Goal: Task Accomplishment & Management: Use online tool/utility

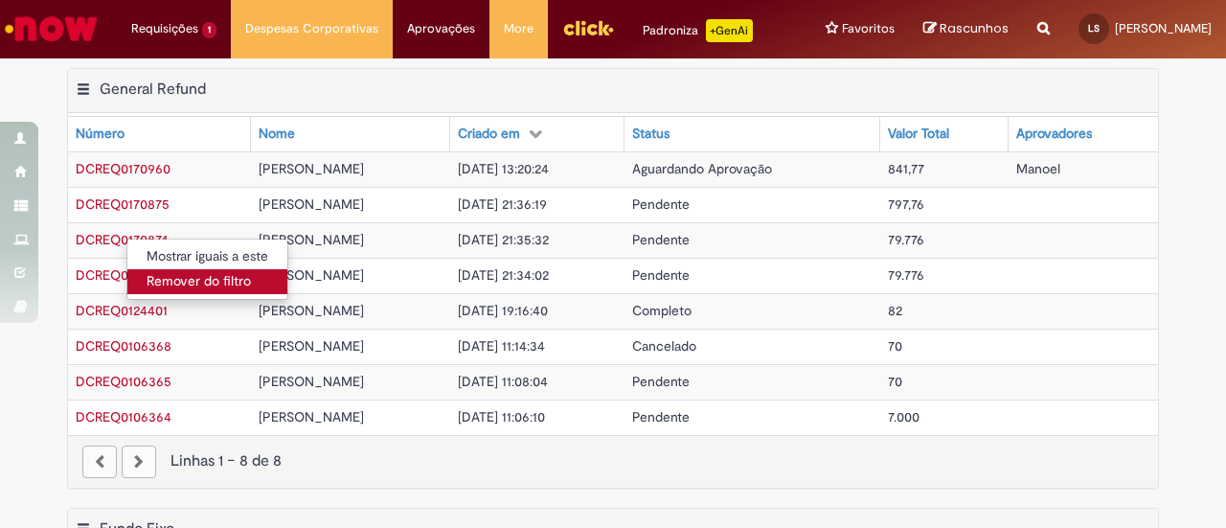
click at [163, 281] on link "Remover do filtro" at bounding box center [207, 281] width 160 height 25
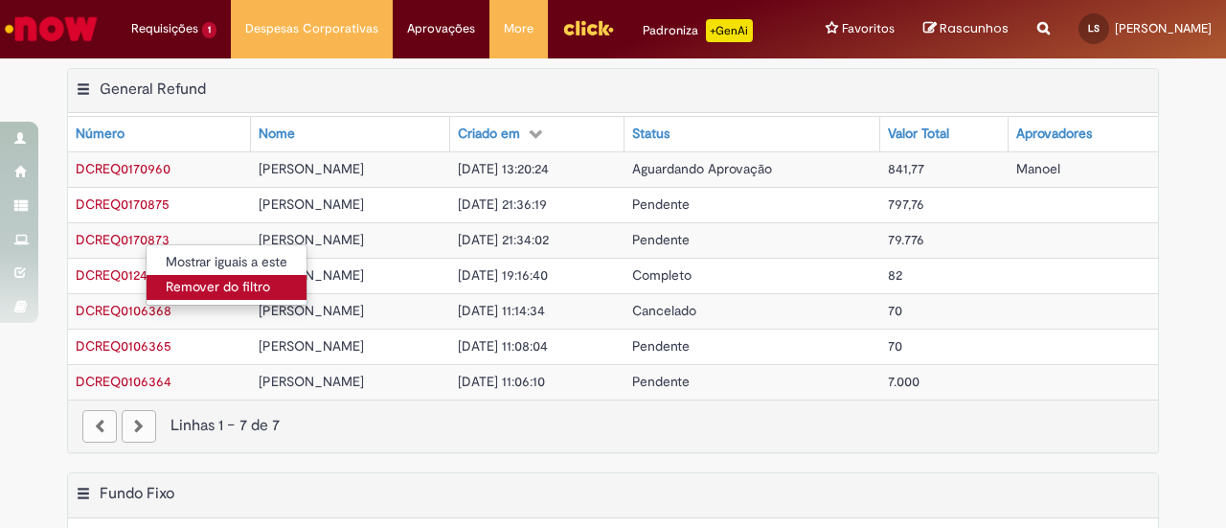
click at [190, 283] on link "Remover do filtro" at bounding box center [227, 287] width 160 height 25
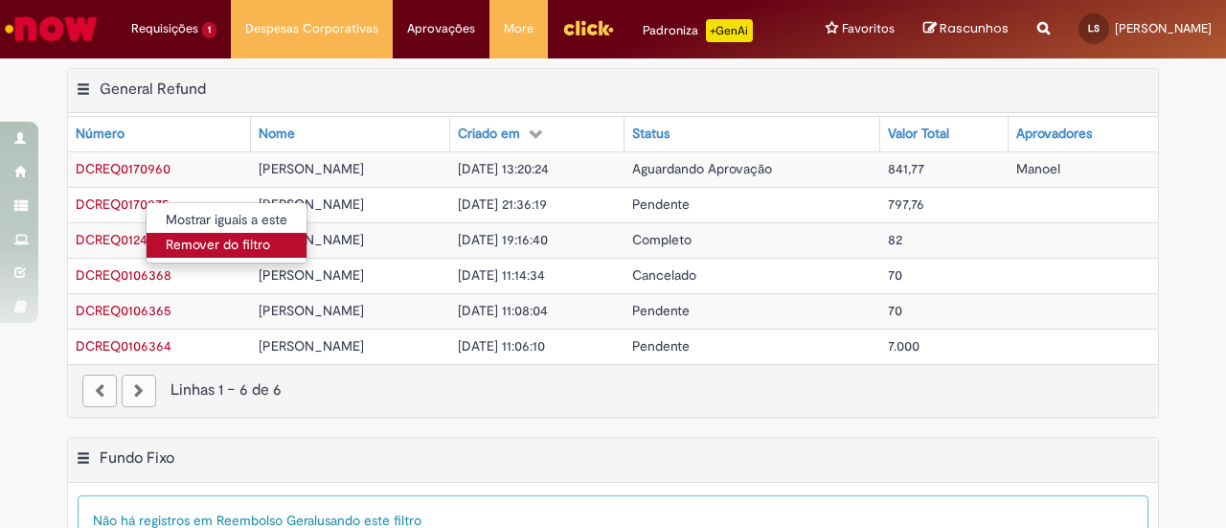
click at [183, 252] on link "Remover do filtro" at bounding box center [227, 245] width 160 height 25
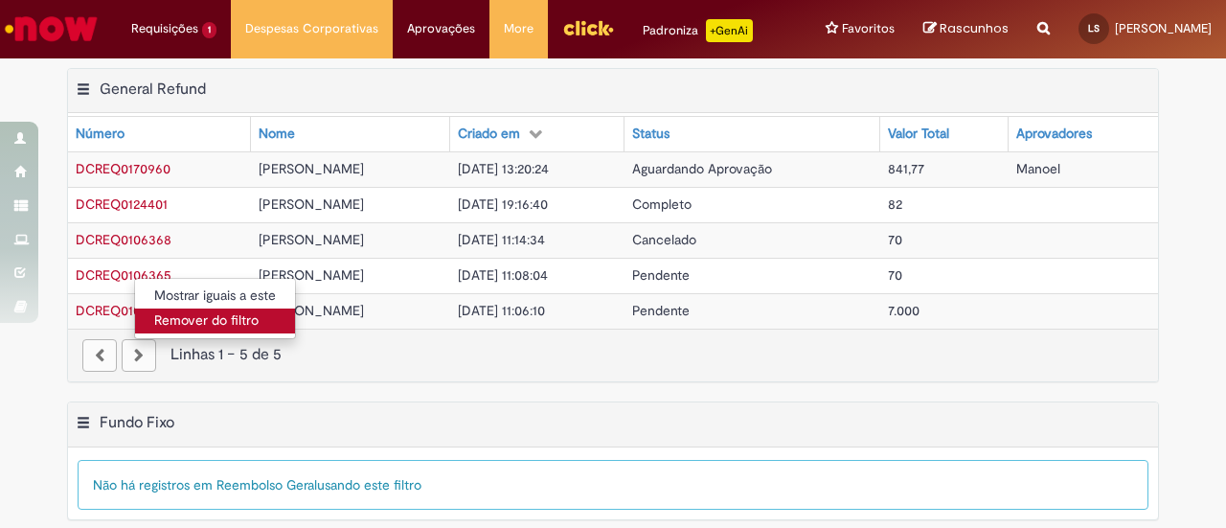
click at [177, 315] on link "Remover do filtro" at bounding box center [215, 320] width 160 height 25
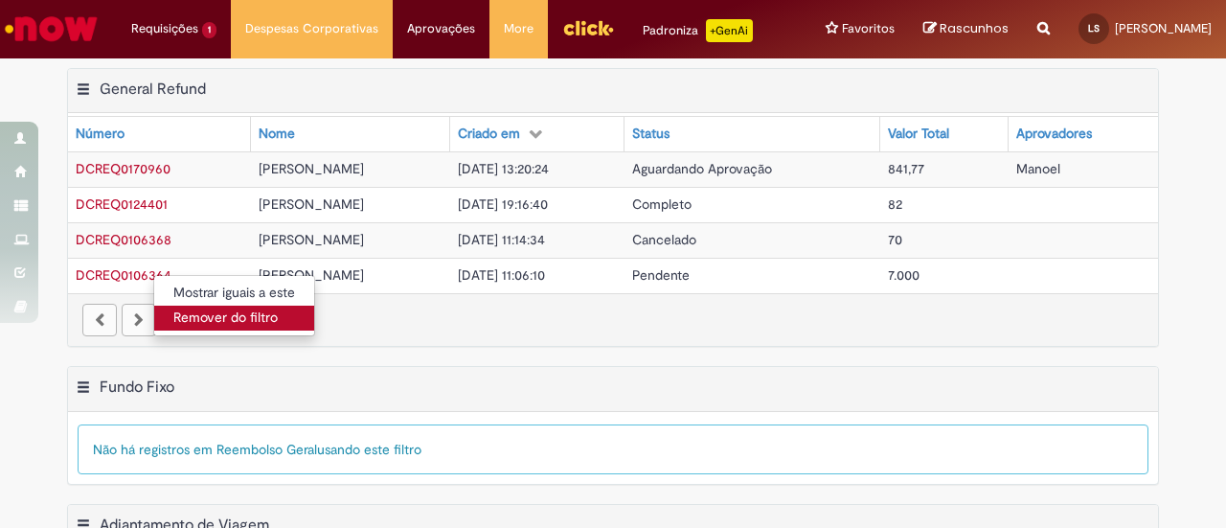
click at [230, 323] on link "Remover do filtro" at bounding box center [234, 317] width 160 height 25
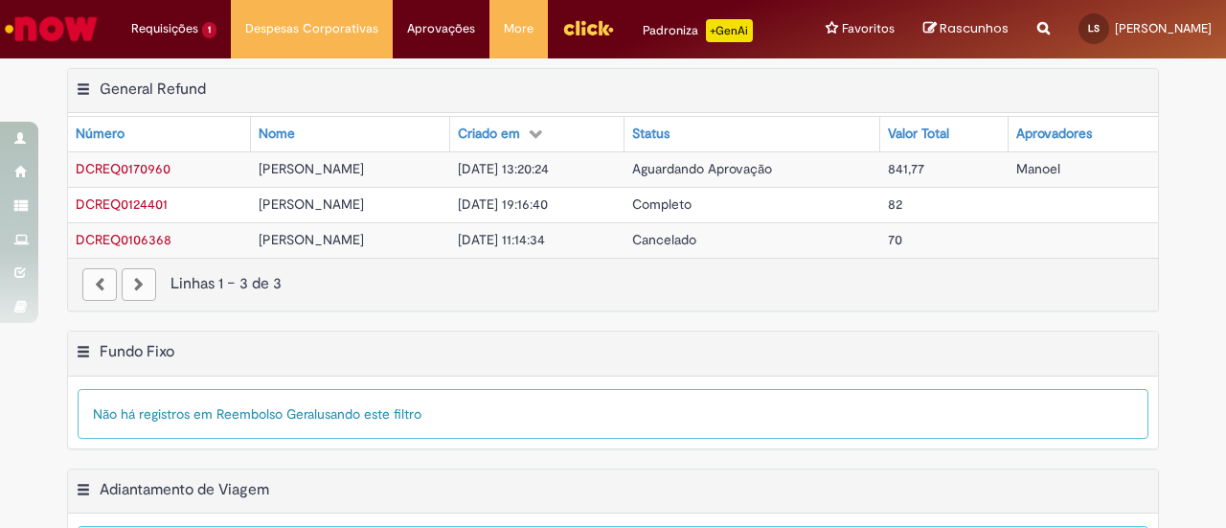
click at [1029, 167] on span "Manoel" at bounding box center [1038, 168] width 44 height 17
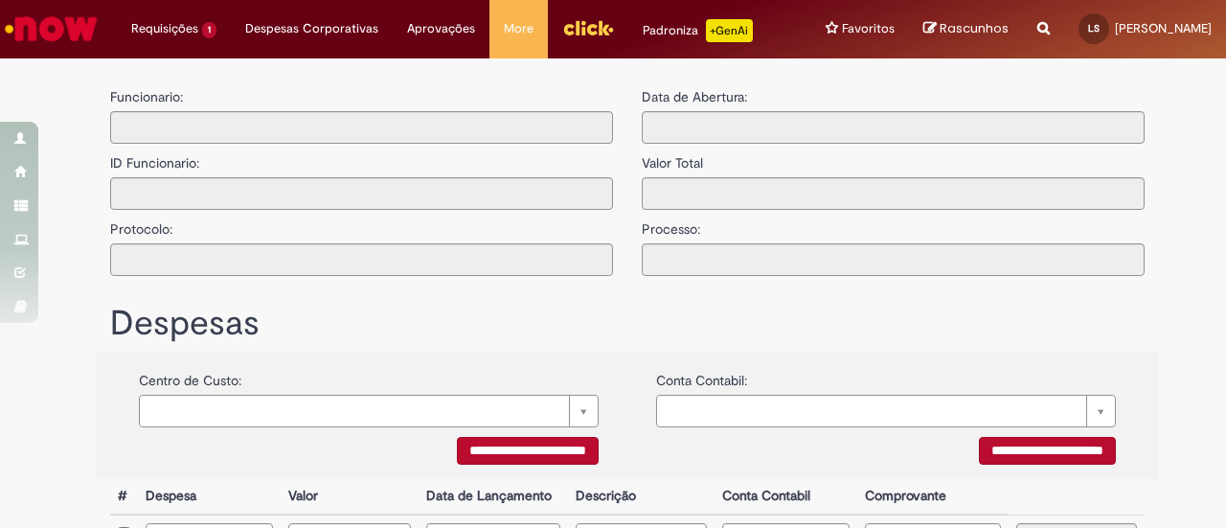
type input "**********"
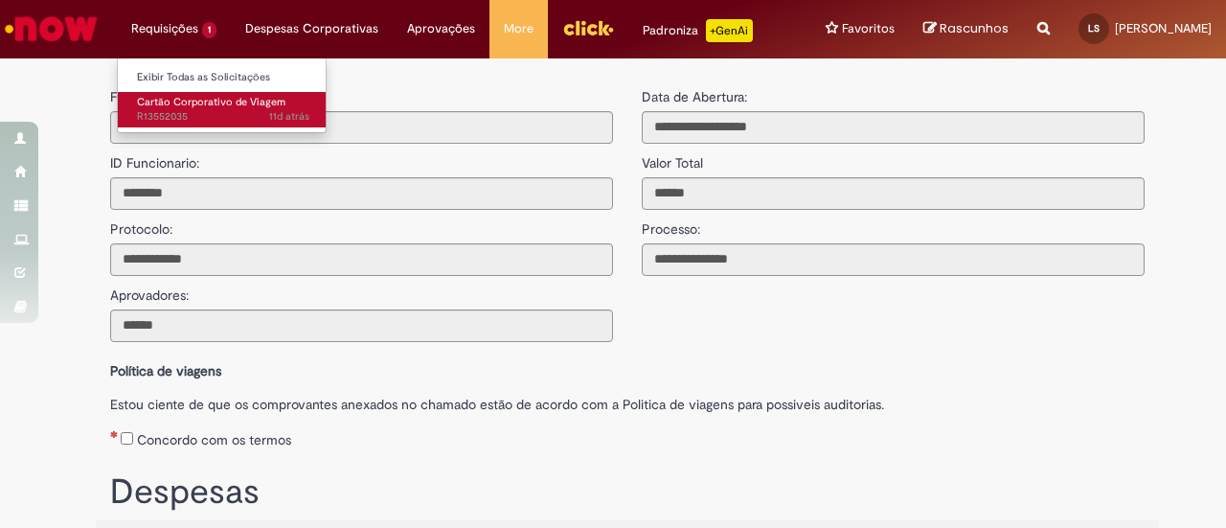
click at [172, 109] on span "11d atrás 11 dias atrás R13552035" at bounding box center [223, 116] width 172 height 15
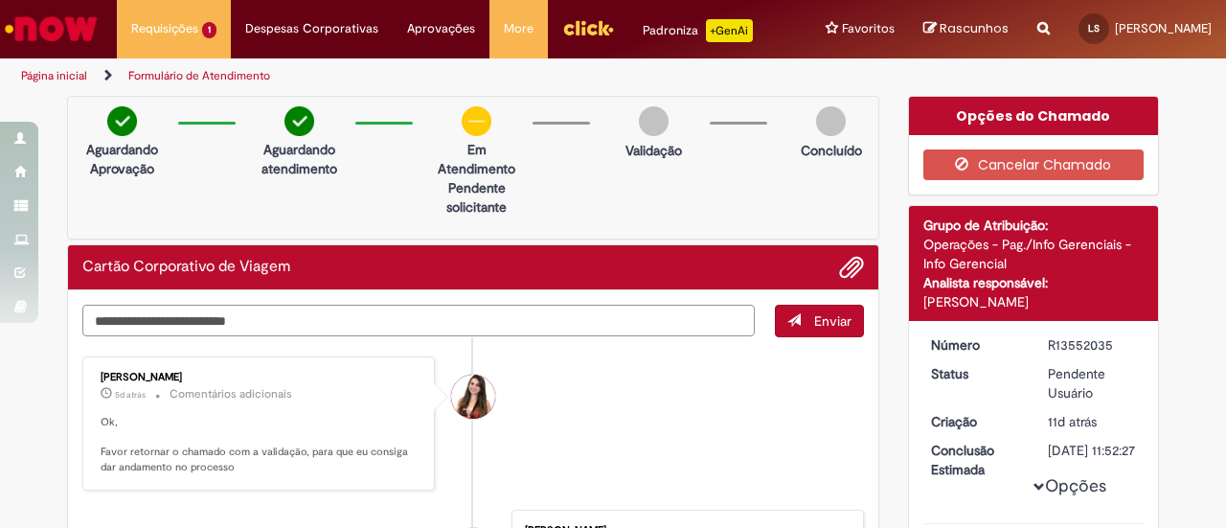
click at [630, 309] on textarea "Digite sua mensagem aqui..." at bounding box center [418, 321] width 672 height 32
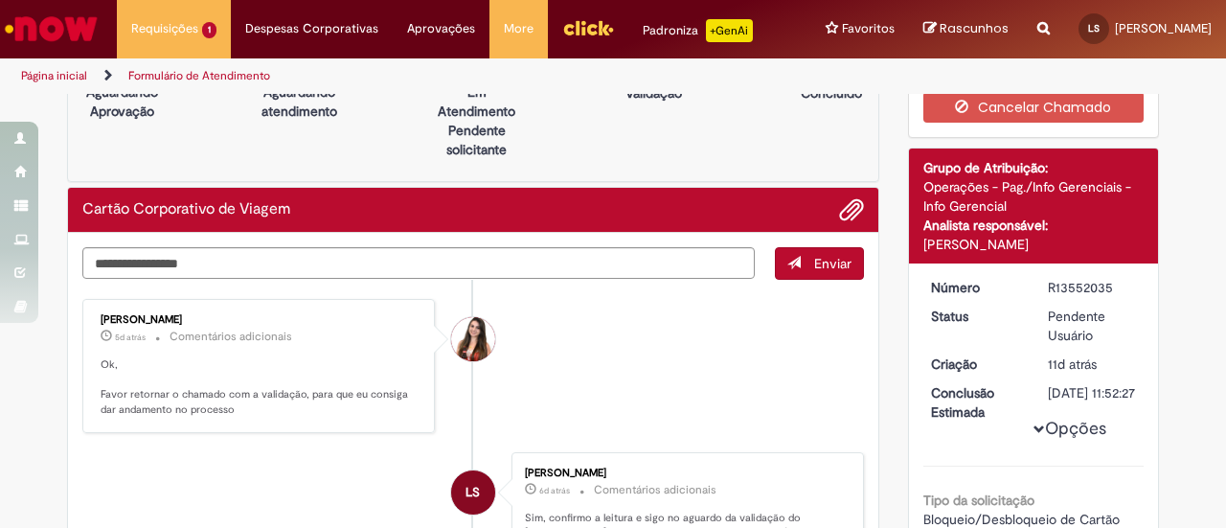
scroll to position [34, 0]
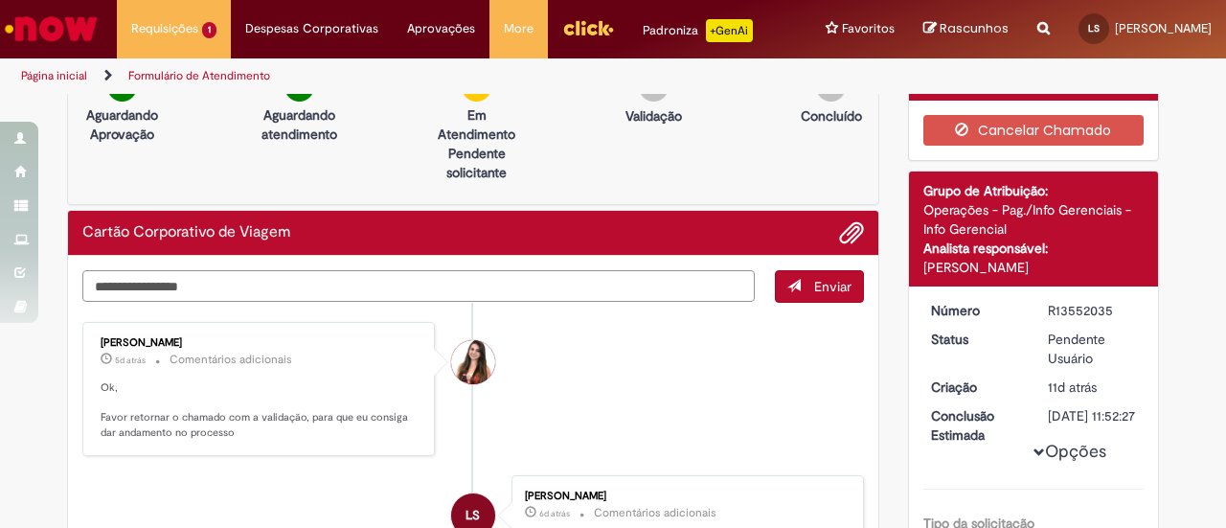
click at [207, 285] on textarea "**********" at bounding box center [418, 286] width 672 height 32
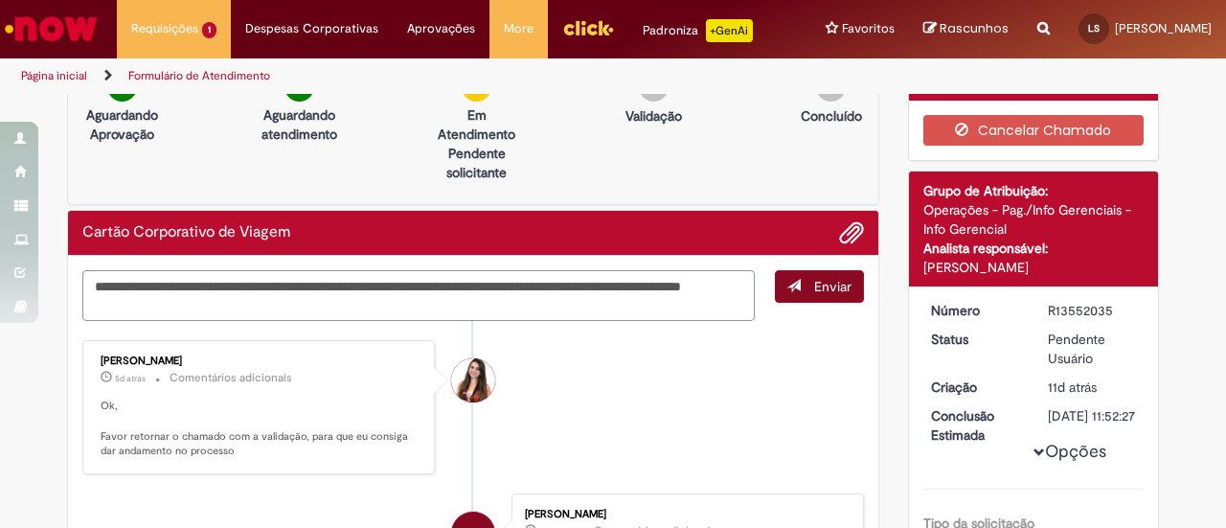
type textarea "**********"
click at [820, 284] on span "Enviar" at bounding box center [832, 286] width 37 height 17
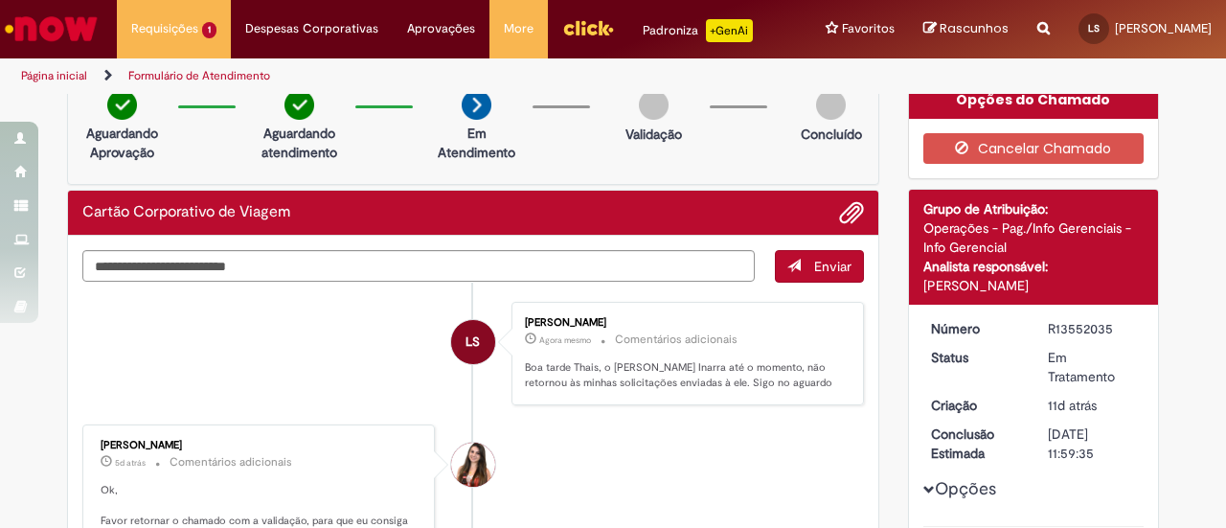
scroll to position [0, 0]
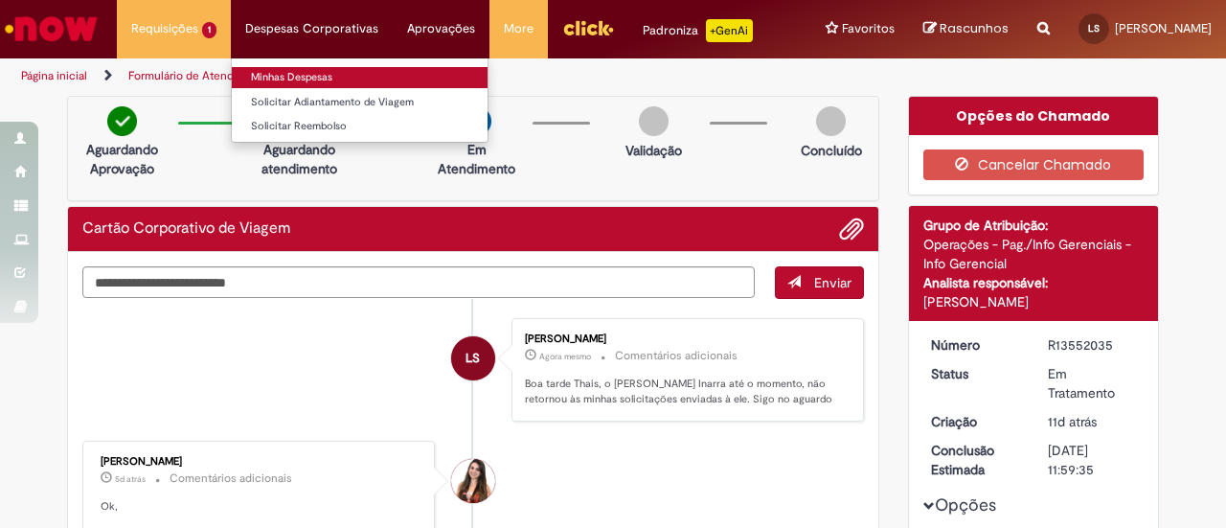
click at [270, 75] on link "Minhas Despesas" at bounding box center [360, 77] width 256 height 21
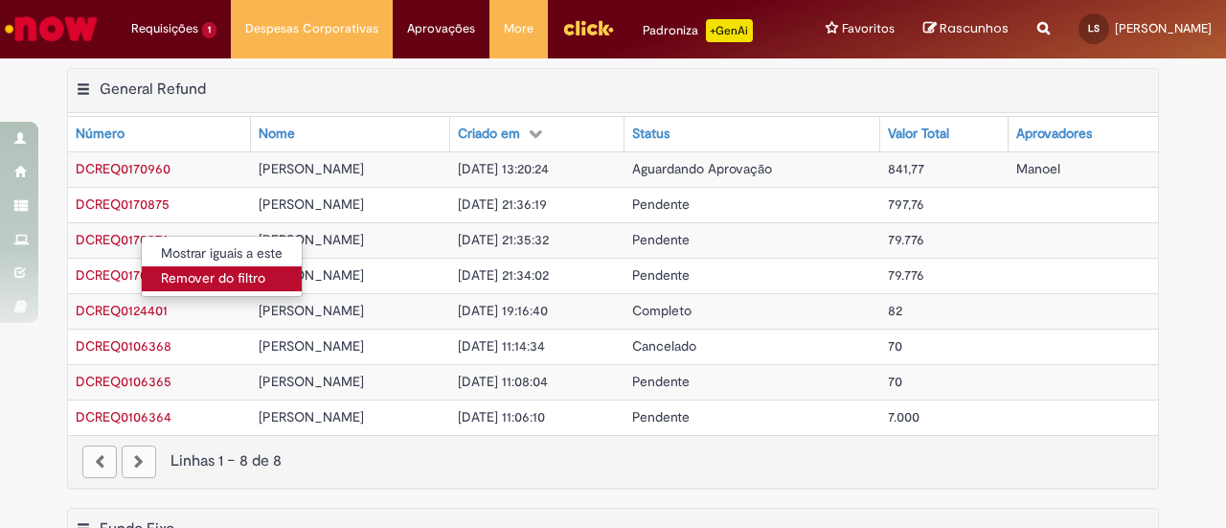
click at [167, 272] on link "Remover do filtro" at bounding box center [222, 278] width 160 height 25
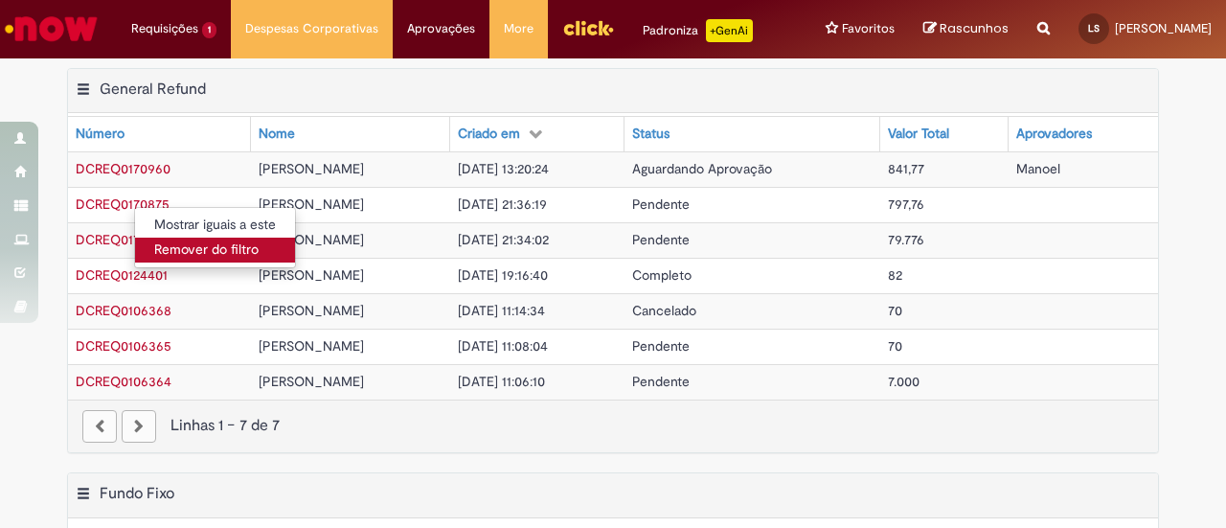
click at [224, 254] on link "Remover do filtro" at bounding box center [215, 250] width 160 height 25
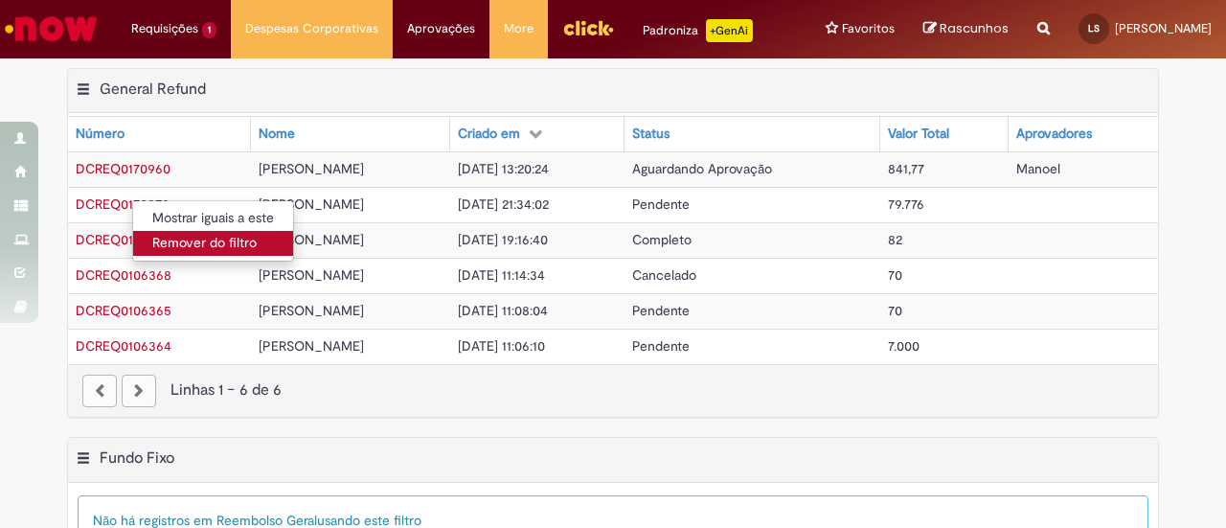
click at [218, 248] on link "Remover do filtro" at bounding box center [213, 243] width 160 height 25
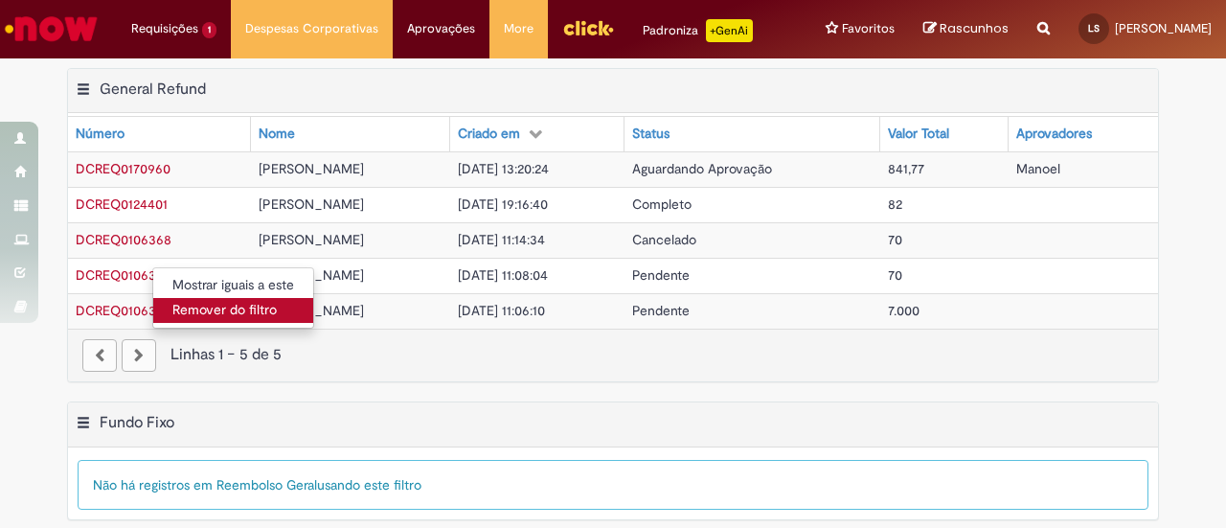
click at [202, 305] on link "Remover do filtro" at bounding box center [233, 310] width 160 height 25
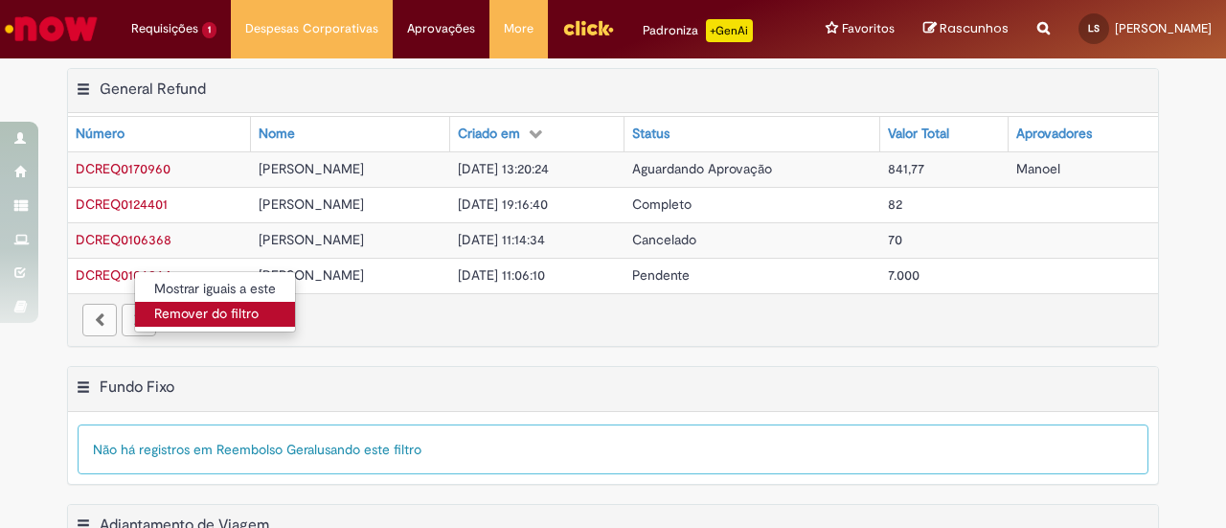
click at [228, 310] on link "Remover do filtro" at bounding box center [215, 314] width 160 height 25
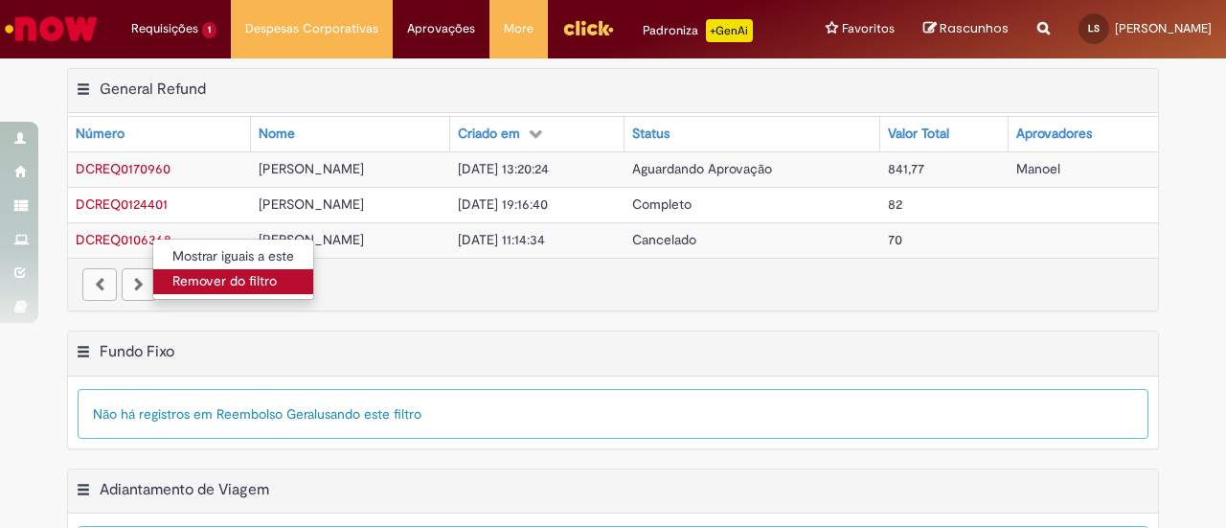
click at [199, 281] on link "Remover do filtro" at bounding box center [233, 281] width 160 height 25
